Goal: Entertainment & Leisure: Consume media (video, audio)

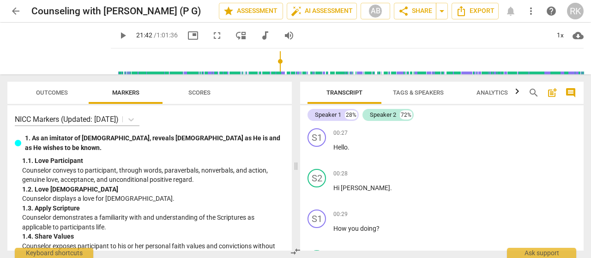
drag, startPoint x: 102, startPoint y: 60, endPoint x: 272, endPoint y: 67, distance: 170.0
click at [272, 67] on input "range" at bounding box center [349, 62] width 469 height 30
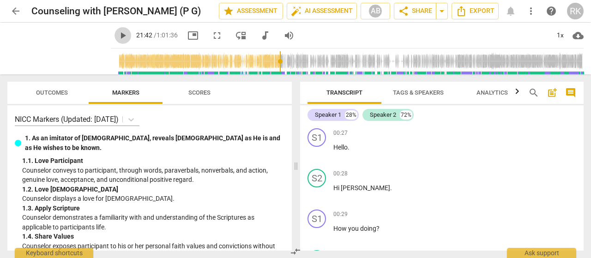
click at [117, 33] on span "play_arrow" at bounding box center [122, 35] width 11 height 11
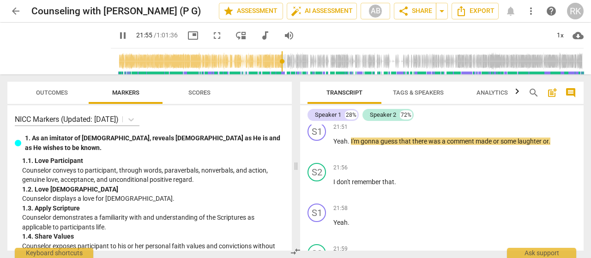
click at [325, 34] on div "pause 21:55 / 1:01:36 picture_in_picture fullscreen move_down audiotrack volume…" at bounding box center [347, 36] width 473 height 26
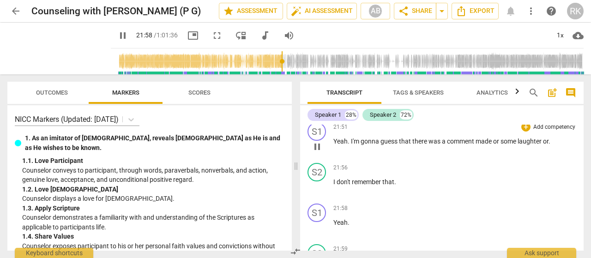
scroll to position [4891, 0]
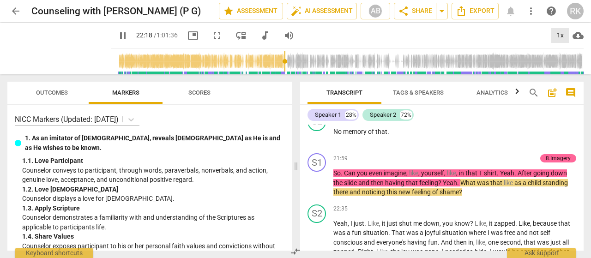
click at [559, 35] on div "1x" at bounding box center [560, 35] width 18 height 15
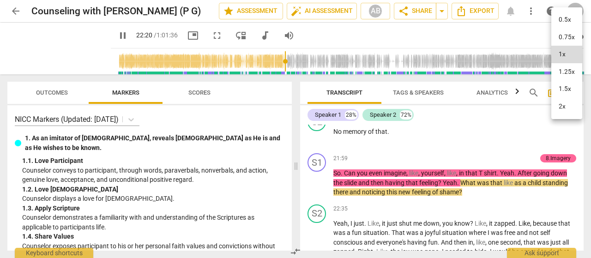
click at [564, 90] on li "1.5x" at bounding box center [566, 89] width 31 height 18
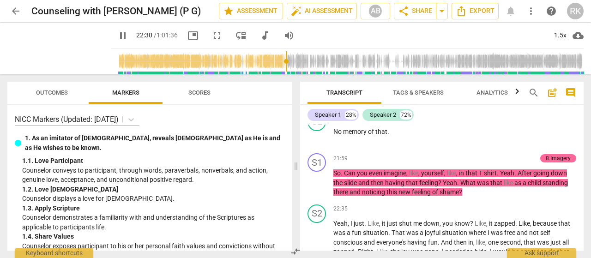
click at [451, 34] on div "pause 22:30 / 1:01:36 picture_in_picture fullscreen move_down audiotrack volume…" at bounding box center [347, 36] width 473 height 26
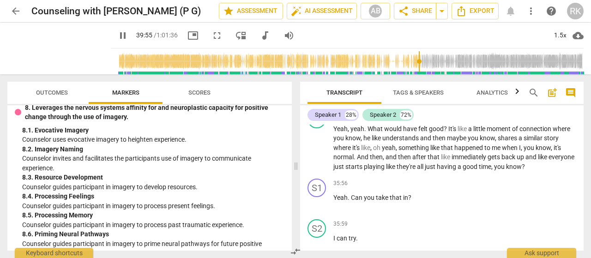
scroll to position [7676, 0]
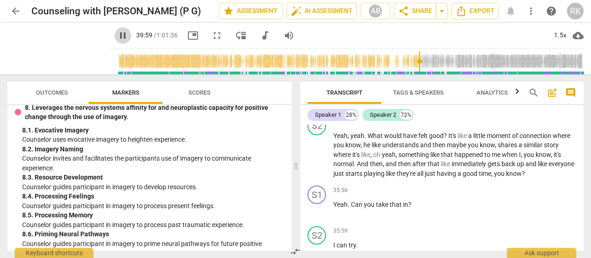
click at [117, 36] on span "pause" at bounding box center [122, 35] width 11 height 11
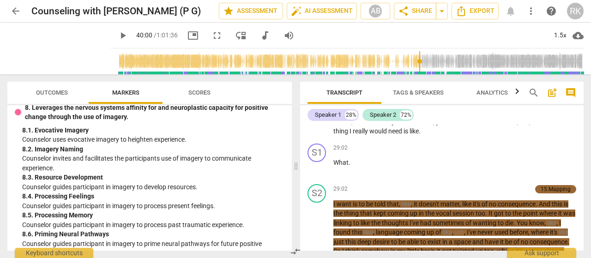
scroll to position [6349, 0]
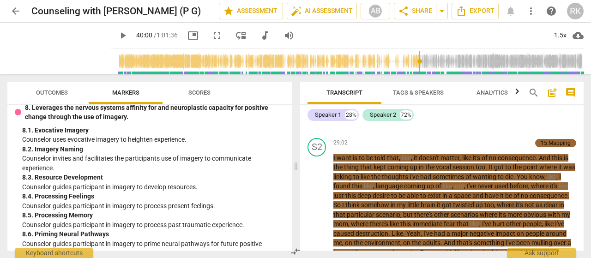
click at [317, 127] on span "play_arrow" at bounding box center [317, 121] width 11 height 11
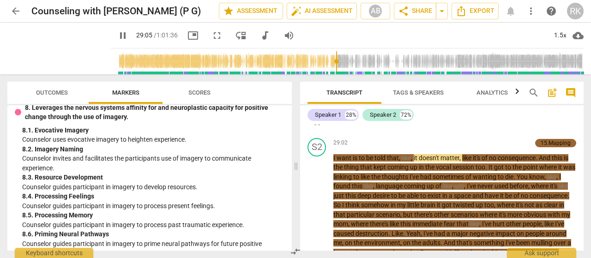
click at [451, 134] on div "S1 play_arrow pause 29:02 + Add competency keyboard_arrow_right What ." at bounding box center [441, 114] width 283 height 41
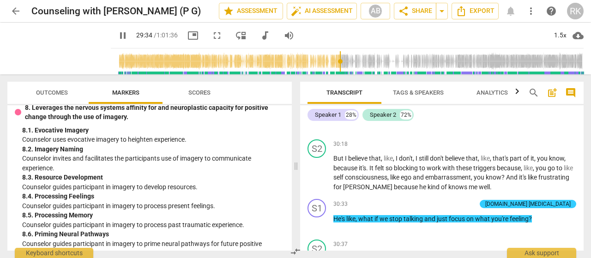
scroll to position [6580, 0]
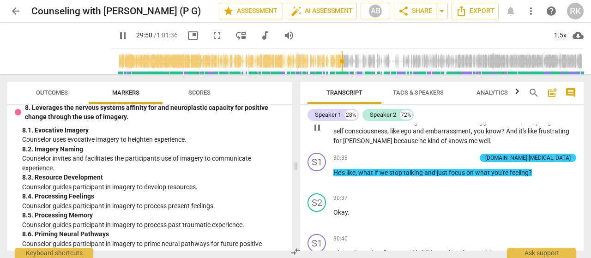
click at [336, 116] on span "But" at bounding box center [339, 111] width 12 height 7
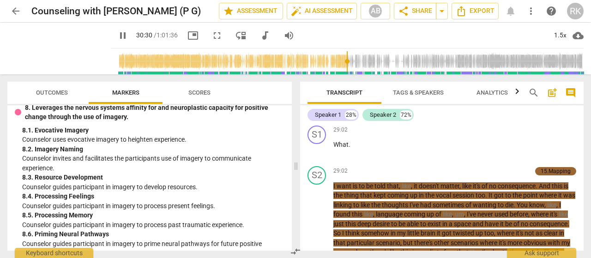
scroll to position [6315, 0]
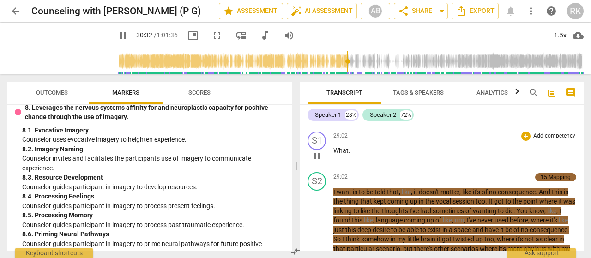
click at [318, 162] on span "pause" at bounding box center [317, 156] width 11 height 11
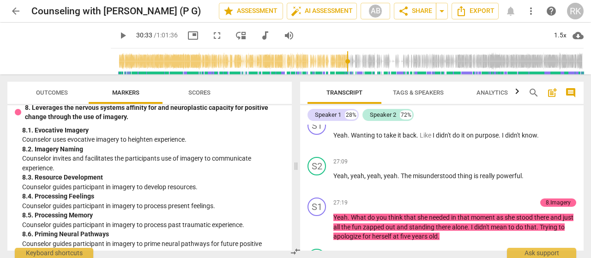
scroll to position [6084, 0]
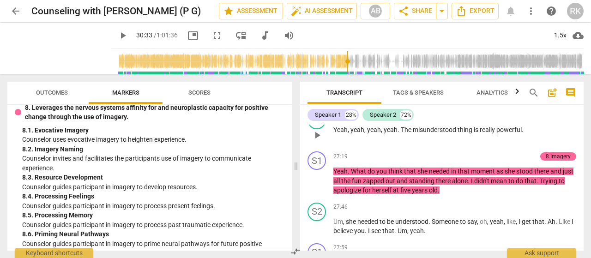
click at [314, 141] on span "play_arrow" at bounding box center [317, 135] width 11 height 11
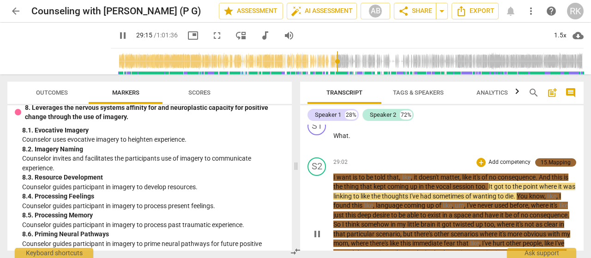
scroll to position [6315, 0]
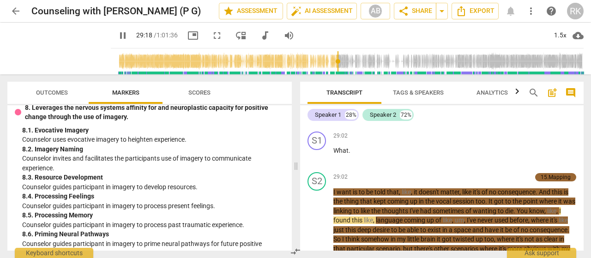
click at [491, 114] on span "." at bounding box center [489, 109] width 3 height 7
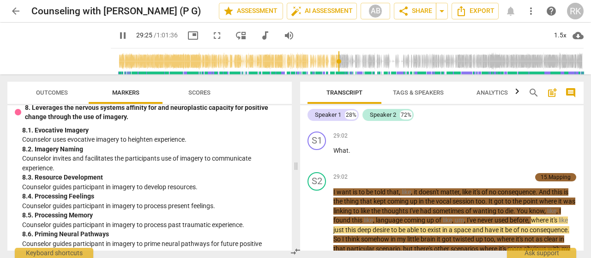
click at [491, 114] on span "." at bounding box center [489, 109] width 3 height 7
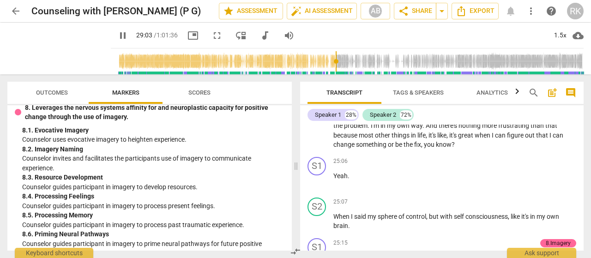
scroll to position [5463, 0]
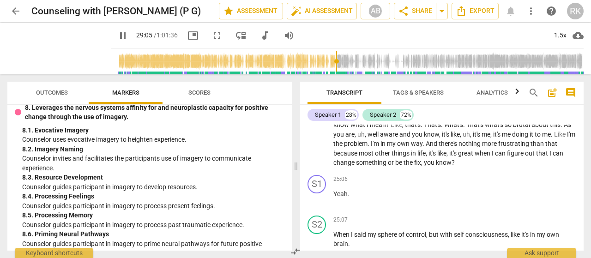
click at [369, 128] on span "I" at bounding box center [368, 124] width 3 height 7
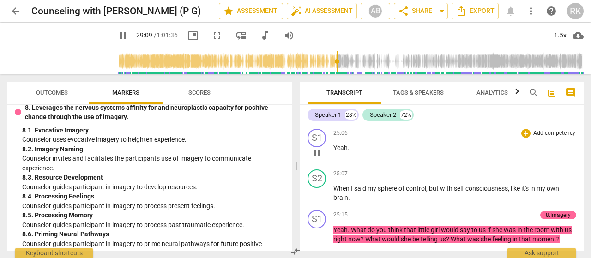
click at [315, 159] on span "pause" at bounding box center [317, 153] width 11 height 11
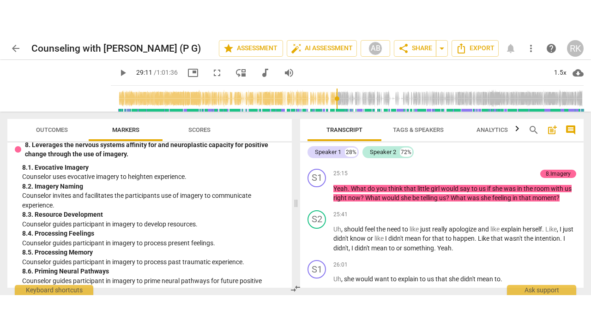
scroll to position [5601, 0]
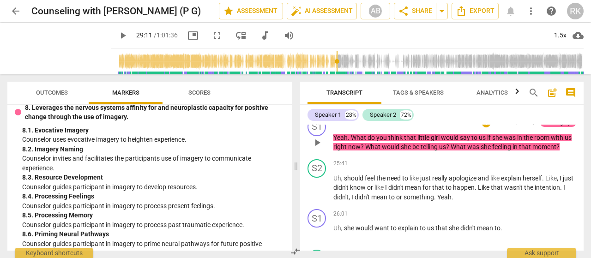
click at [317, 148] on span "play_arrow" at bounding box center [317, 142] width 11 height 11
click at [211, 35] on span "fullscreen" at bounding box center [216, 35] width 11 height 11
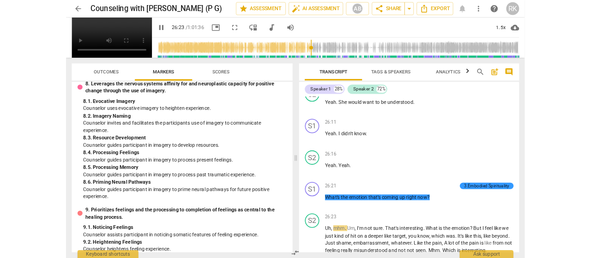
scroll to position [6023, 0]
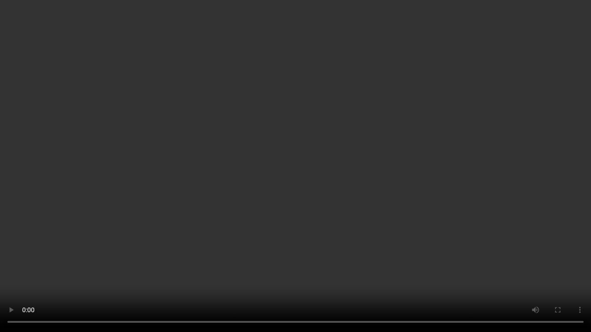
click at [221, 258] on video at bounding box center [295, 166] width 591 height 332
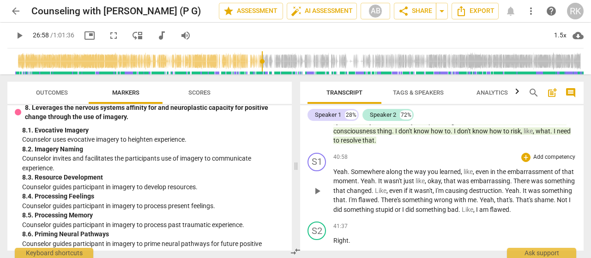
scroll to position [8562, 0]
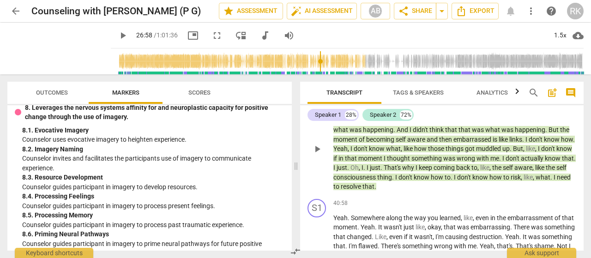
click at [560, 100] on div "Note" at bounding box center [565, 96] width 12 height 8
click at [560, 87] on div "S1 play_arrow pause 39:36 + Add competency keyboard_arrow_right That was just a…" at bounding box center [441, 67] width 283 height 41
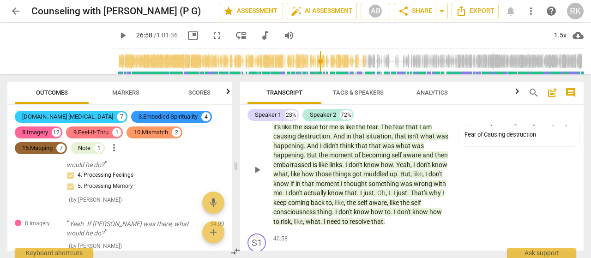
scroll to position [9714, 0]
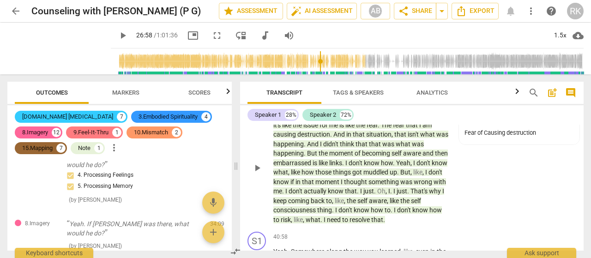
click at [449, 107] on span "keyboard_arrow_right" at bounding box center [449, 101] width 11 height 11
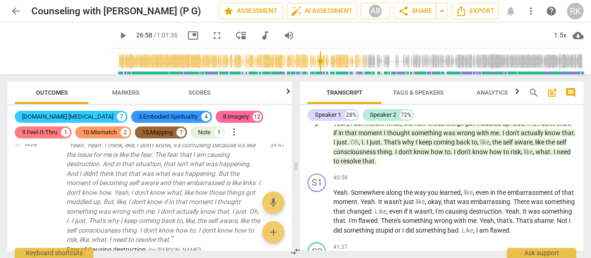
scroll to position [1754, 0]
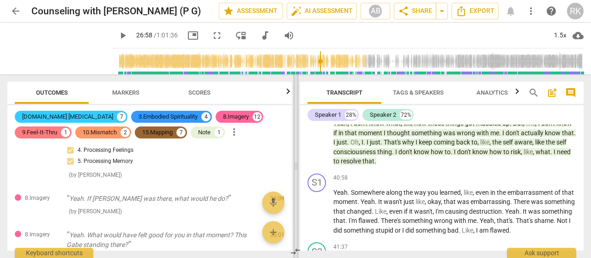
click at [293, 159] on span at bounding box center [296, 166] width 6 height 184
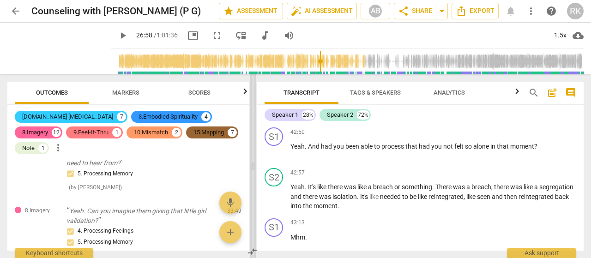
scroll to position [8140, 0]
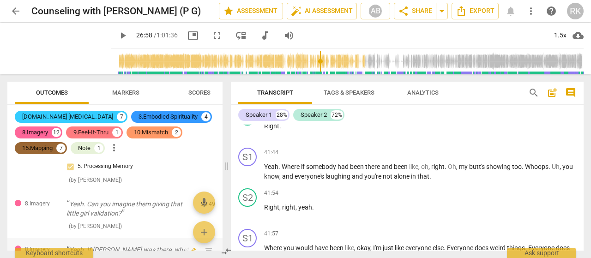
drag, startPoint x: 253, startPoint y: 159, endPoint x: 226, endPoint y: 157, distance: 26.4
click at [226, 157] on span at bounding box center [227, 166] width 6 height 184
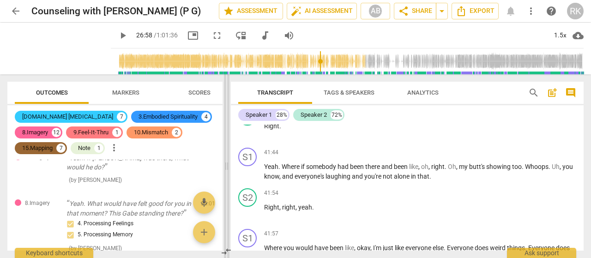
scroll to position [7950, 0]
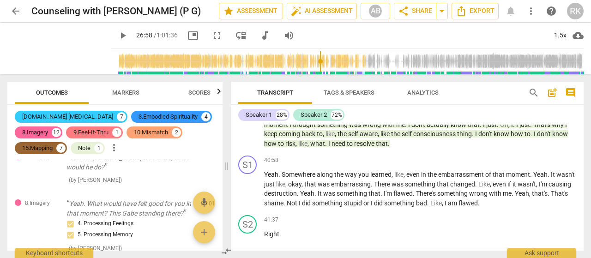
click at [147, 133] on div "10.Mismatch" at bounding box center [151, 132] width 34 height 9
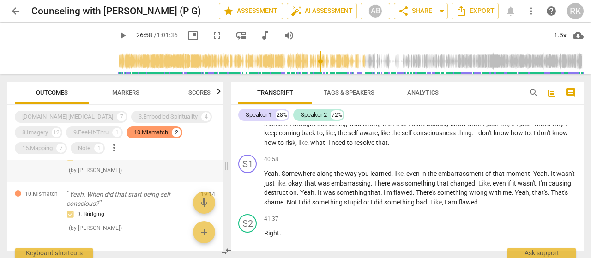
scroll to position [0, 0]
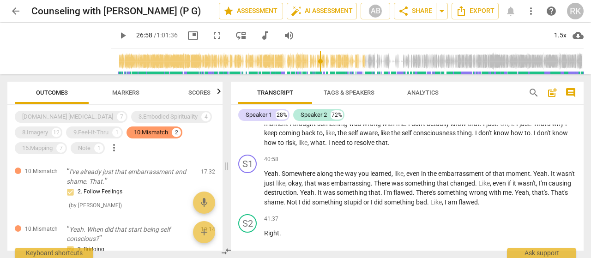
click at [129, 91] on span "Markers" at bounding box center [125, 92] width 27 height 7
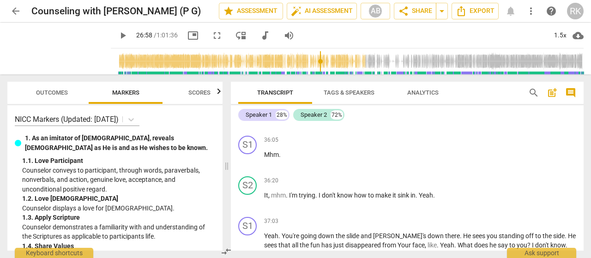
scroll to position [7250, 0]
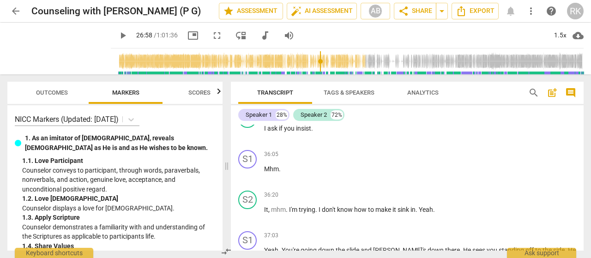
click at [202, 93] on span "Scores" at bounding box center [199, 92] width 22 height 7
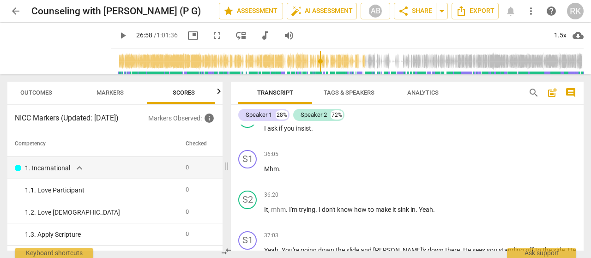
scroll to position [0, 21]
click at [29, 93] on span "Outcomes" at bounding box center [31, 92] width 32 height 7
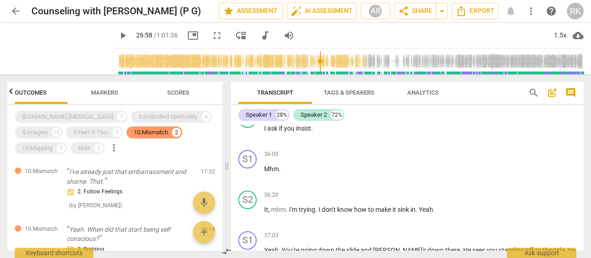
scroll to position [0, 0]
click at [31, 131] on div "8.Imagery" at bounding box center [35, 132] width 26 height 9
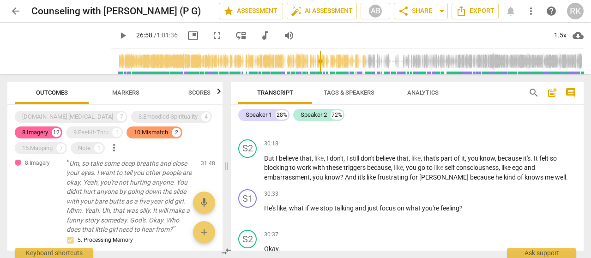
scroll to position [6008, 0]
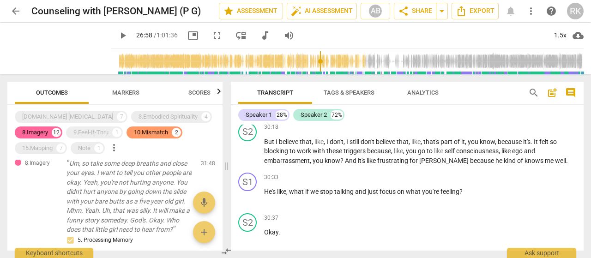
click at [249, 112] on span "play_arrow" at bounding box center [247, 106] width 11 height 11
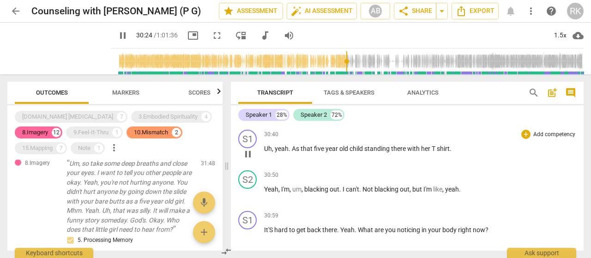
scroll to position [6147, 0]
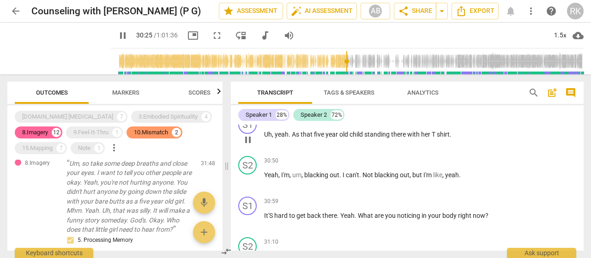
click at [248, 145] on span "pause" at bounding box center [247, 139] width 11 height 11
click at [248, 145] on span "play_arrow" at bounding box center [247, 139] width 11 height 11
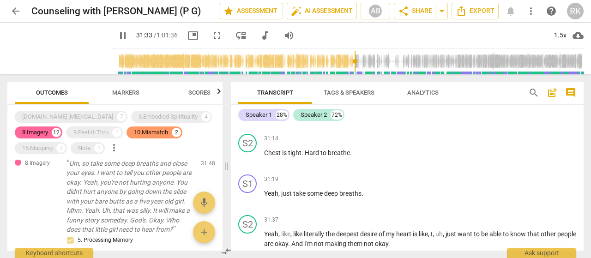
scroll to position [6239, 0]
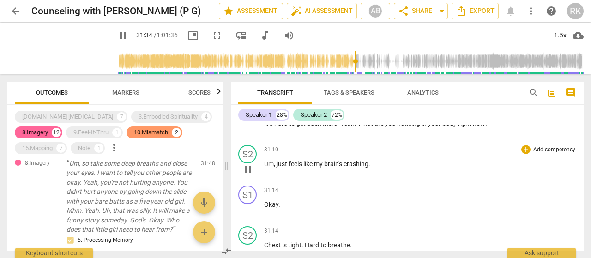
click at [249, 175] on span "pause" at bounding box center [247, 169] width 11 height 11
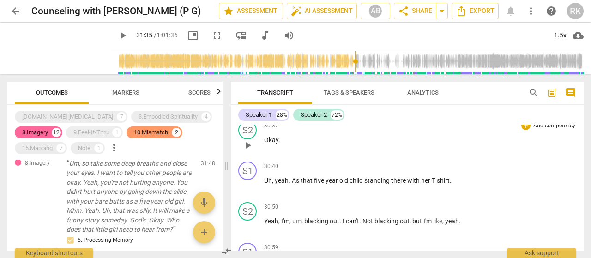
scroll to position [6147, 0]
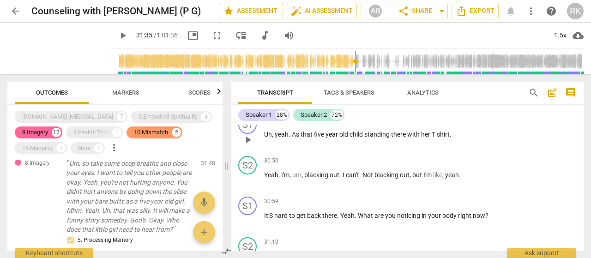
click at [247, 145] on span "play_arrow" at bounding box center [247, 139] width 11 height 11
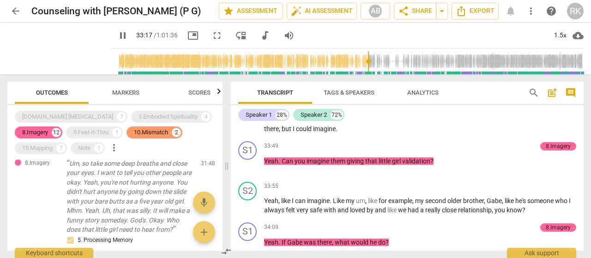
scroll to position [6804, 0]
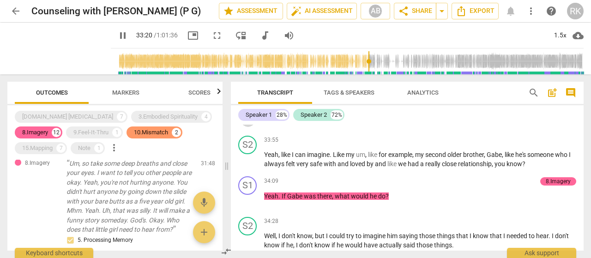
click at [247, 125] on span "pause" at bounding box center [247, 119] width 11 height 11
click at [247, 125] on span "play_arrow" at bounding box center [247, 119] width 11 height 11
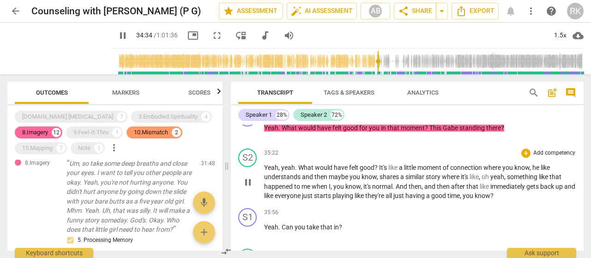
scroll to position [7081, 0]
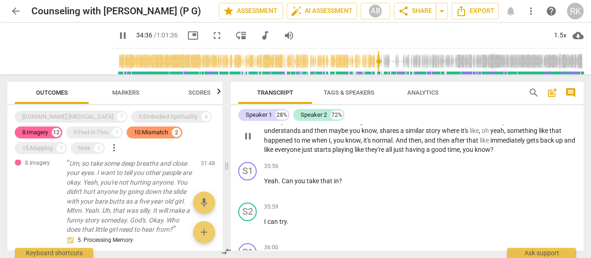
click at [249, 142] on span "pause" at bounding box center [247, 136] width 11 height 11
click at [249, 142] on span "play_arrow" at bounding box center [247, 136] width 11 height 11
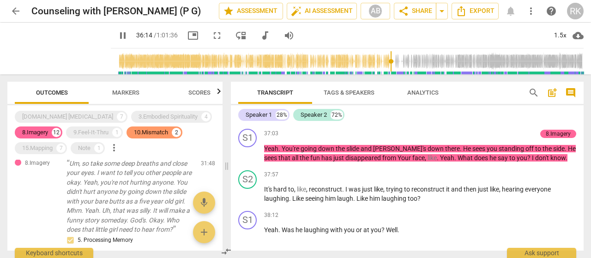
scroll to position [7404, 0]
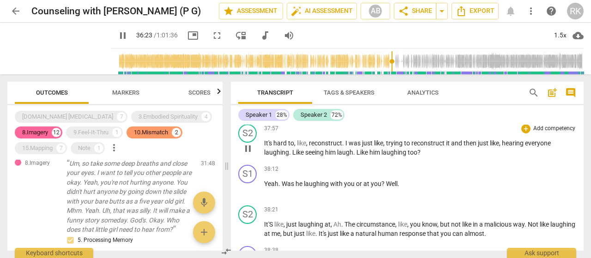
click at [248, 154] on span "pause" at bounding box center [247, 148] width 11 height 11
click at [248, 154] on span "play_arrow" at bounding box center [247, 148] width 11 height 11
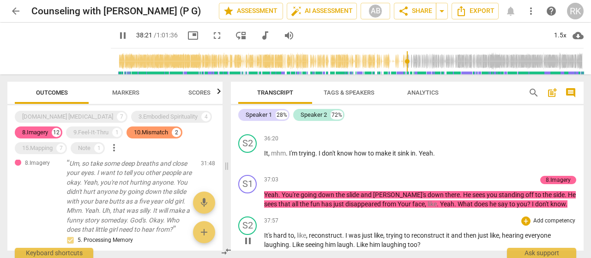
scroll to position [7173, 0]
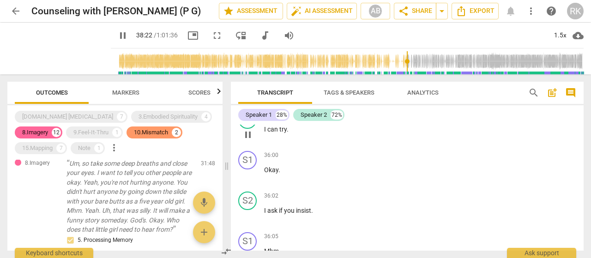
click at [248, 140] on span "pause" at bounding box center [247, 134] width 11 height 11
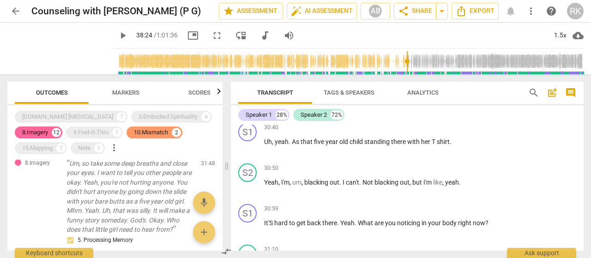
scroll to position [6136, 0]
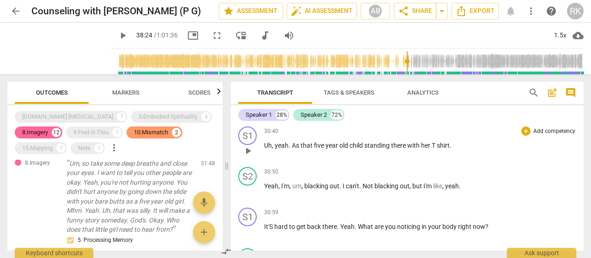
click at [248, 157] on span "play_arrow" at bounding box center [247, 150] width 11 height 11
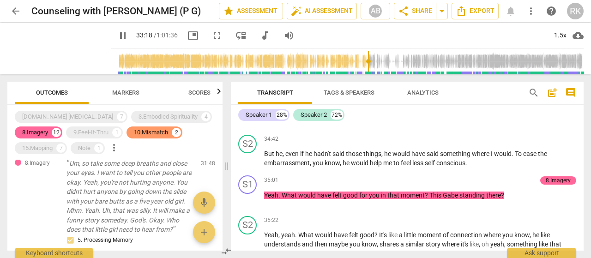
scroll to position [7013, 0]
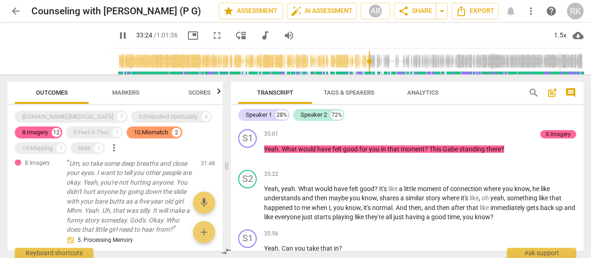
click at [249, 119] on span "pause" at bounding box center [247, 113] width 11 height 11
click at [249, 119] on span "play_arrow" at bounding box center [247, 113] width 11 height 11
click at [247, 119] on span "pause" at bounding box center [247, 113] width 11 height 11
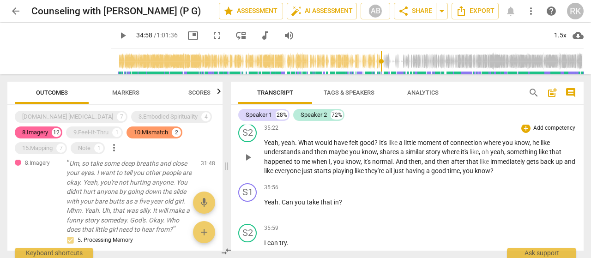
click at [248, 163] on span "play_arrow" at bounding box center [247, 157] width 11 height 11
click at [248, 163] on span "pause" at bounding box center [247, 157] width 11 height 11
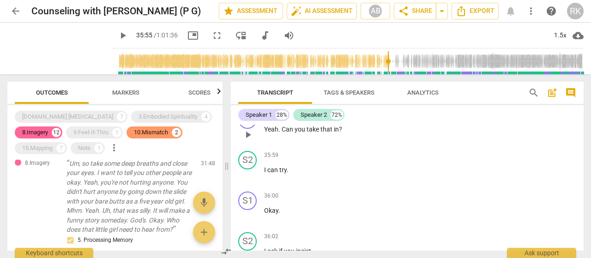
scroll to position [7152, 0]
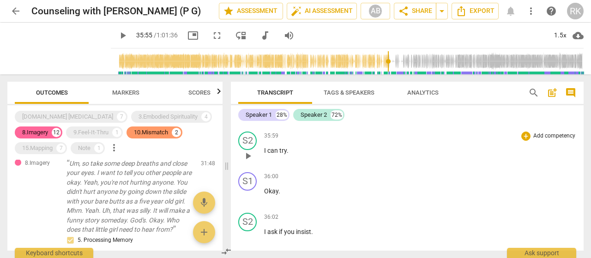
click at [248, 162] on span "play_arrow" at bounding box center [247, 156] width 11 height 11
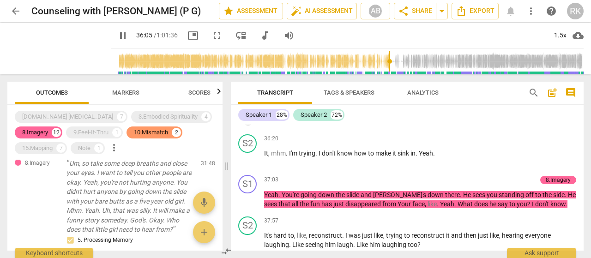
click at [249, 124] on span "pause" at bounding box center [247, 118] width 11 height 11
click at [249, 124] on span "play_arrow" at bounding box center [247, 118] width 11 height 11
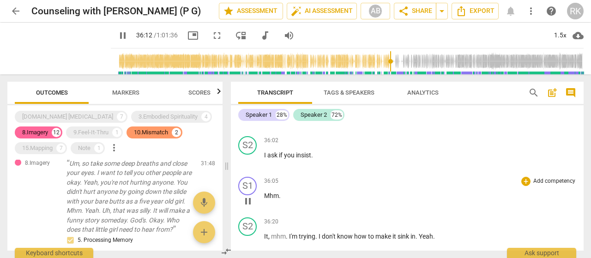
scroll to position [7173, 0]
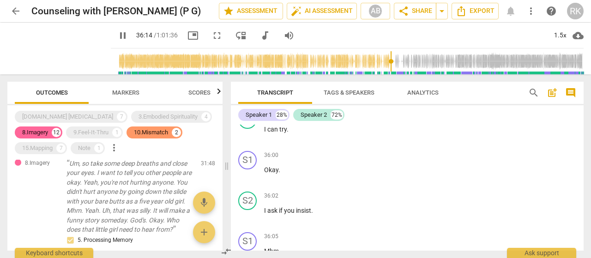
click at [250, 100] on span "pause" at bounding box center [247, 94] width 11 height 11
click at [249, 100] on span "play_arrow" at bounding box center [247, 94] width 11 height 11
click at [249, 150] on div "S1 play_arrow pause 00:27 + Add competency keyboard_arrow_right Hello . S2 play…" at bounding box center [407, 188] width 353 height 126
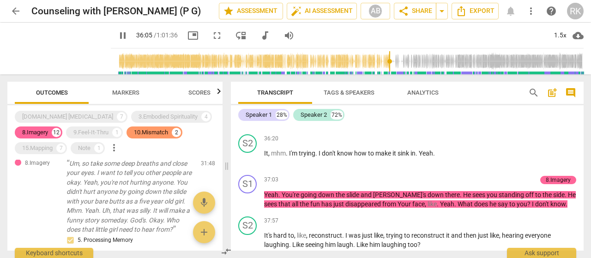
click at [247, 124] on span "pause" at bounding box center [247, 118] width 11 height 11
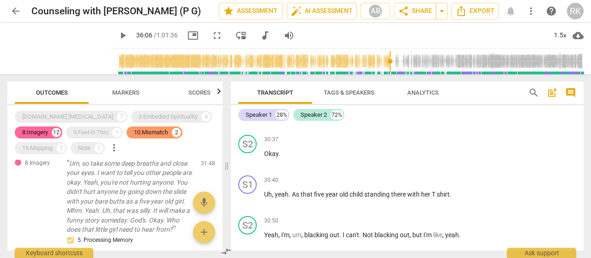
scroll to position [6123, 0]
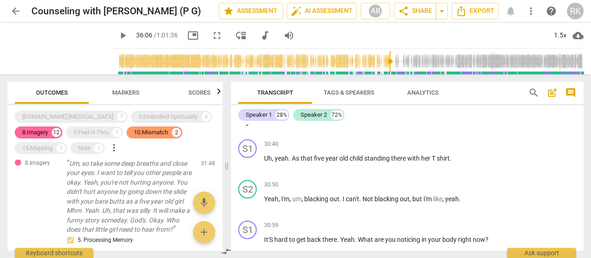
click at [246, 129] on span "play_arrow" at bounding box center [247, 123] width 11 height 11
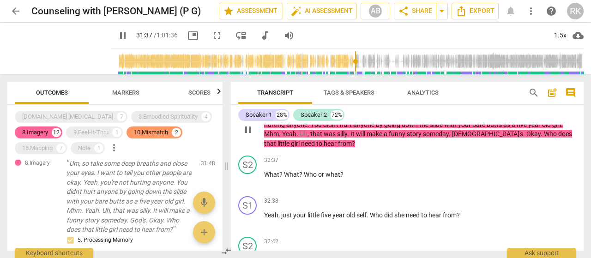
scroll to position [6539, 0]
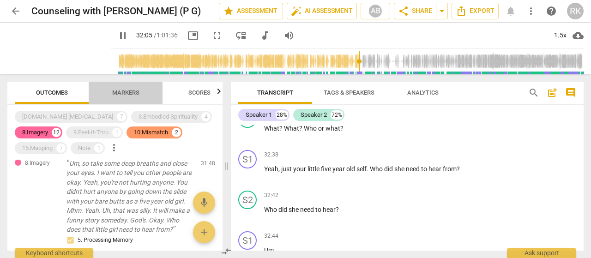
click at [134, 92] on span "Markers" at bounding box center [125, 92] width 27 height 7
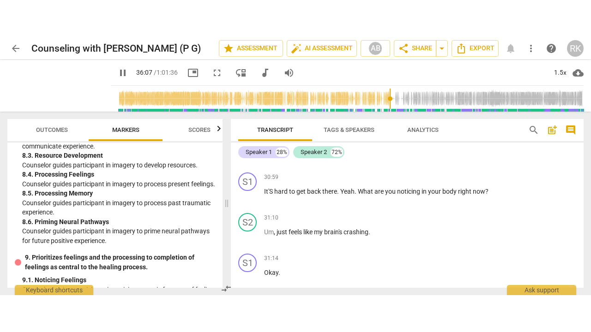
scroll to position [6163, 0]
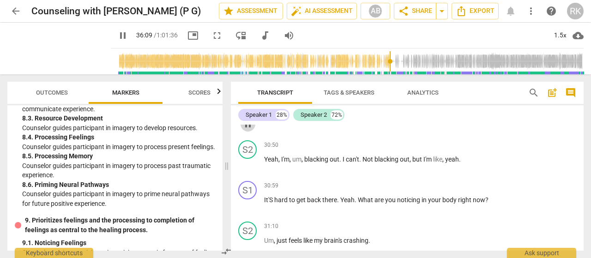
click at [247, 130] on span "pause" at bounding box center [247, 124] width 11 height 11
click at [211, 36] on span "fullscreen" at bounding box center [216, 35] width 11 height 11
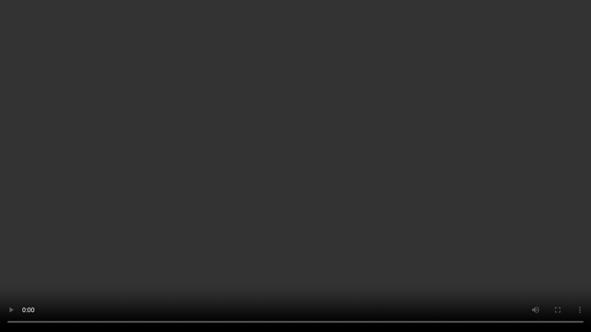
type input "2177"
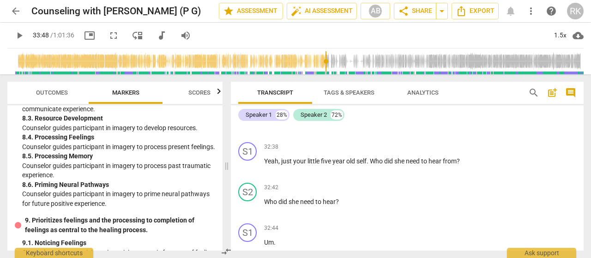
scroll to position [6532, 0]
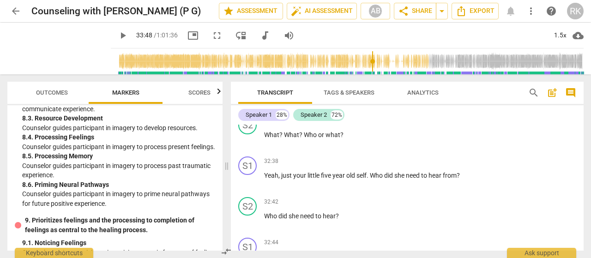
click at [247, 96] on span "play_arrow" at bounding box center [247, 89] width 11 height 11
drag, startPoint x: 247, startPoint y: 145, endPoint x: 241, endPoint y: 115, distance: 30.7
click at [247, 96] on span "pause" at bounding box center [247, 89] width 11 height 11
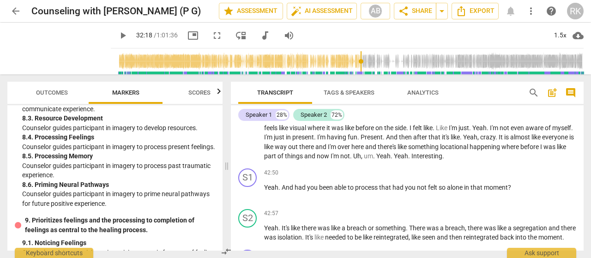
scroll to position [8321, 0]
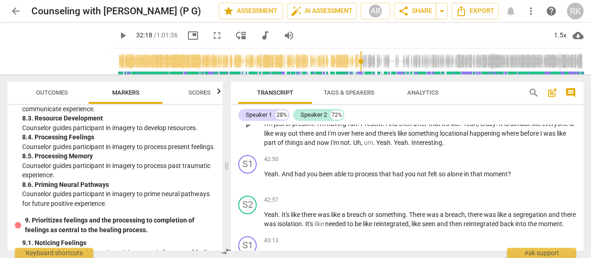
click at [247, 130] on span "play_arrow" at bounding box center [247, 124] width 11 height 11
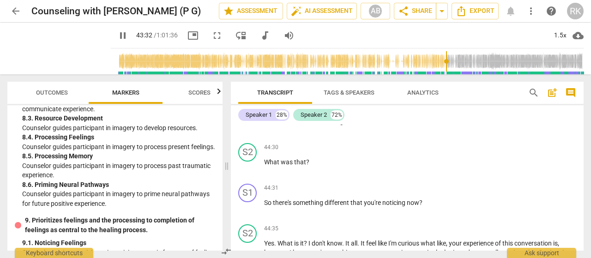
scroll to position [8782, 0]
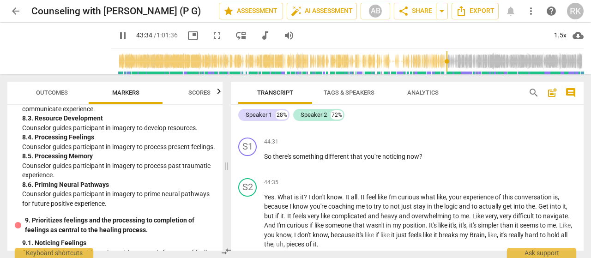
click at [247, 86] on span "pause" at bounding box center [247, 80] width 11 height 11
click at [248, 86] on span "play_arrow" at bounding box center [247, 80] width 11 height 11
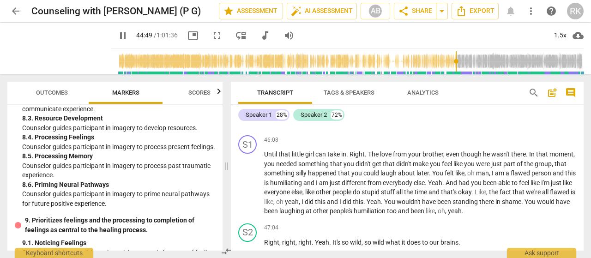
scroll to position [9059, 0]
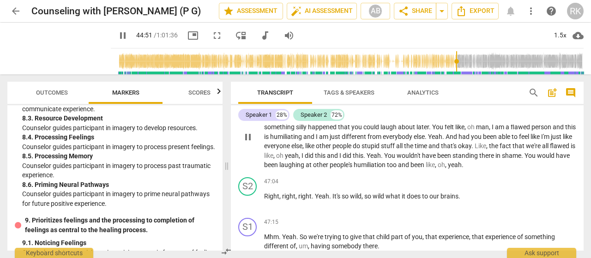
click at [247, 143] on span "pause" at bounding box center [247, 137] width 11 height 11
click at [247, 143] on span "play_arrow" at bounding box center [247, 137] width 11 height 11
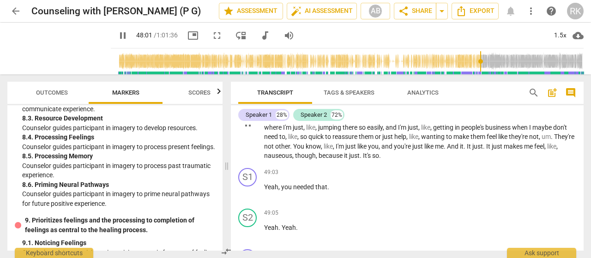
scroll to position [9198, 0]
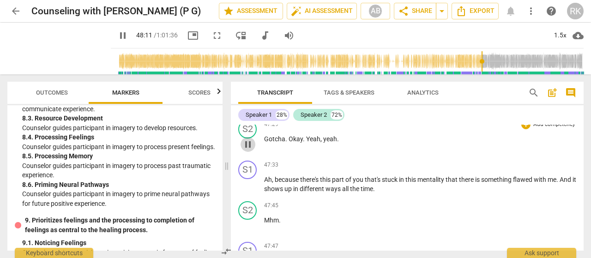
click at [251, 209] on div "S1 play_arrow pause 00:27 + Add competency keyboard_arrow_right Hello . S2 play…" at bounding box center [407, 188] width 353 height 126
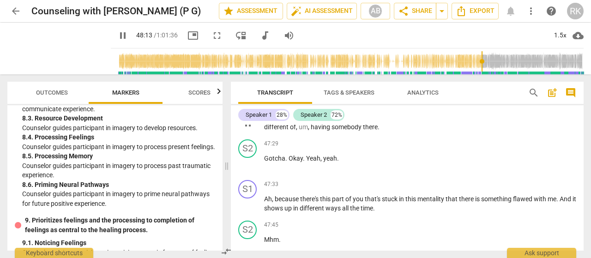
scroll to position [9052, 0]
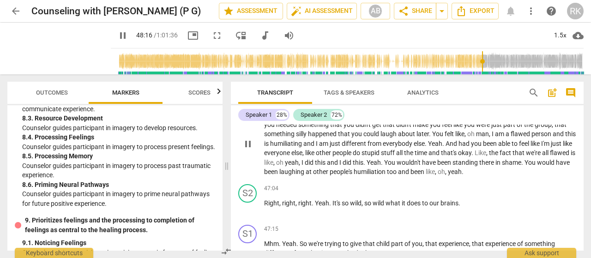
click at [248, 150] on span "pause" at bounding box center [247, 144] width 11 height 11
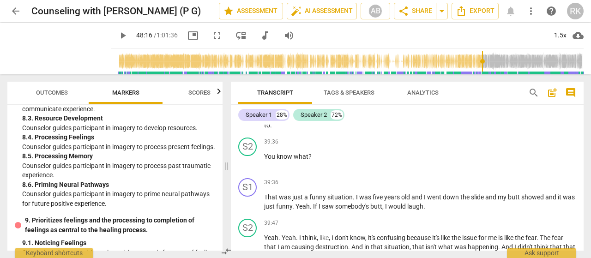
scroll to position [7843, 0]
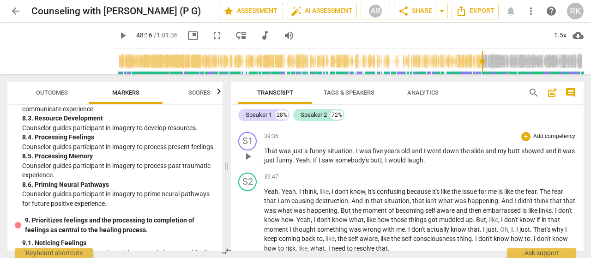
click at [247, 162] on span "play_arrow" at bounding box center [247, 156] width 11 height 11
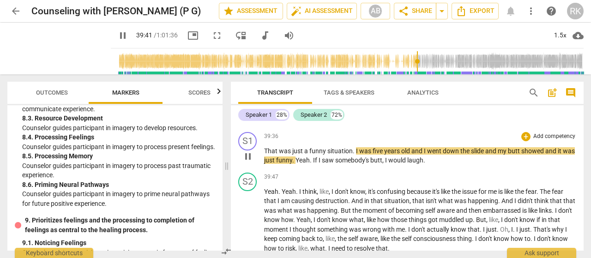
scroll to position [7889, 0]
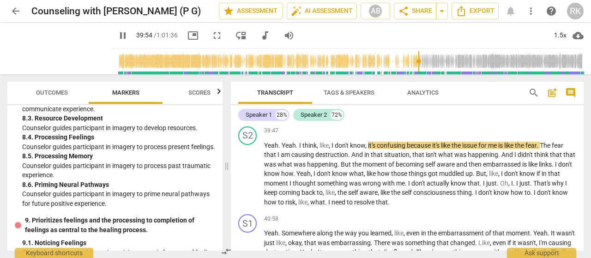
click at [250, 116] on span "pause" at bounding box center [247, 110] width 11 height 11
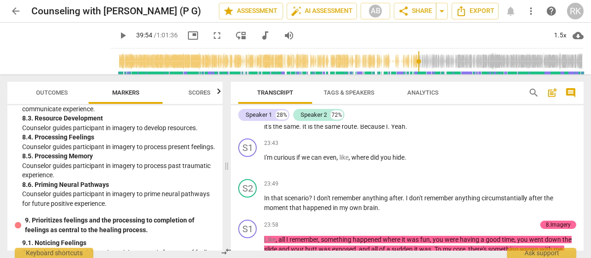
scroll to position [4670, 0]
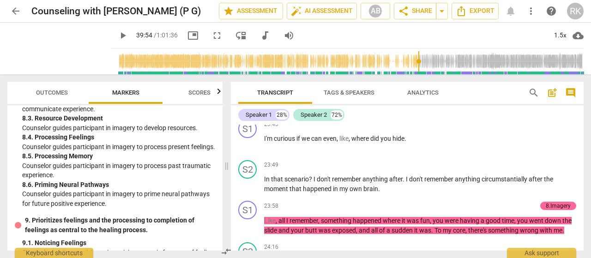
type input "2395"
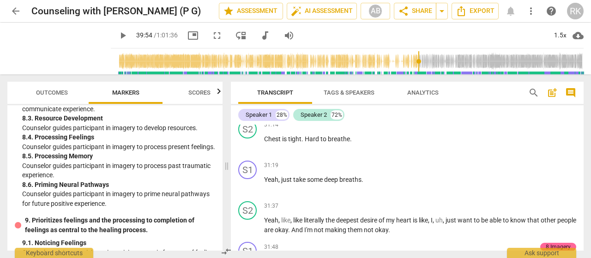
scroll to position [6516, 0]
